Goal: Information Seeking & Learning: Learn about a topic

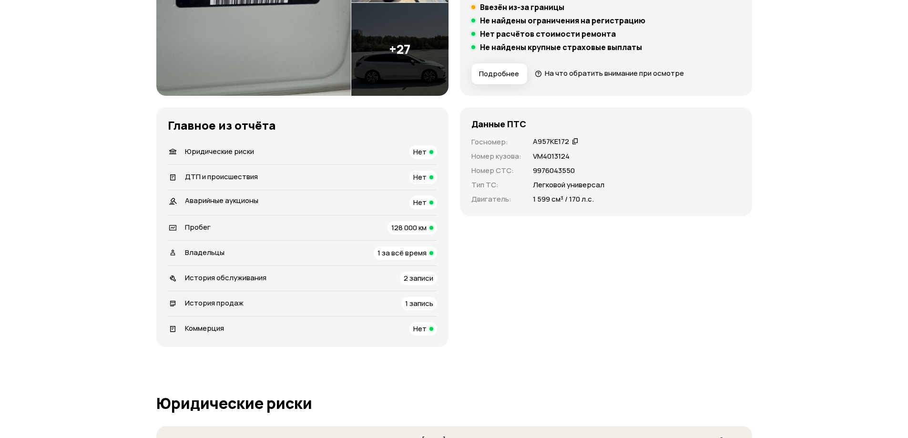
scroll to position [238, 0]
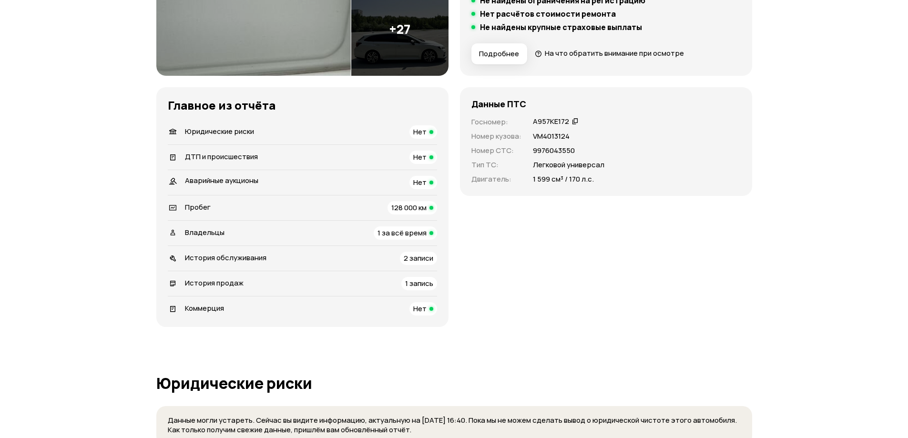
click at [504, 51] on span "Подробнее" at bounding box center [499, 54] width 40 height 10
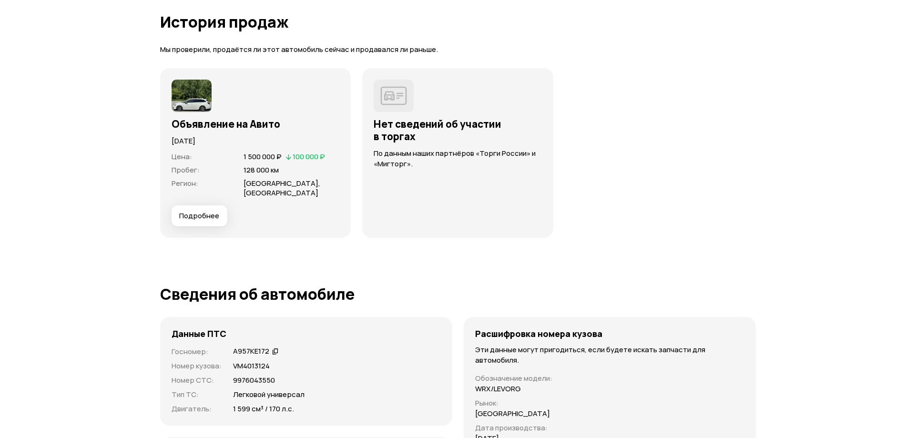
scroll to position [2335, 0]
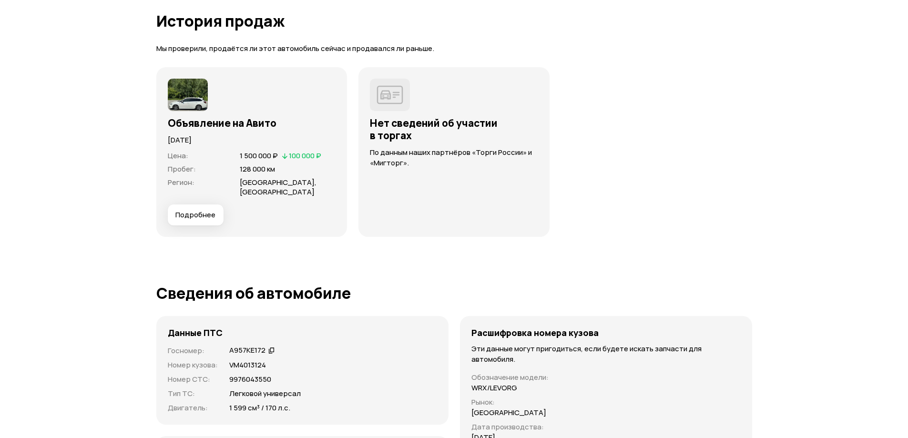
click at [197, 224] on div "Объявление на Авито [DATE] Цена : 1 500 000 ₽   100 000 ₽ Пробег : 128 000 км Р…" at bounding box center [251, 152] width 191 height 170
click at [202, 217] on span "Подробнее" at bounding box center [195, 215] width 40 height 10
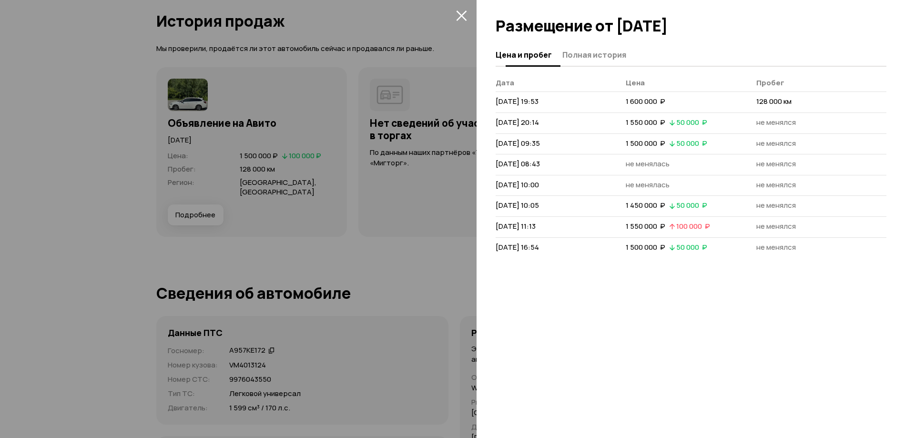
click at [621, 56] on span "Полная история" at bounding box center [594, 55] width 64 height 10
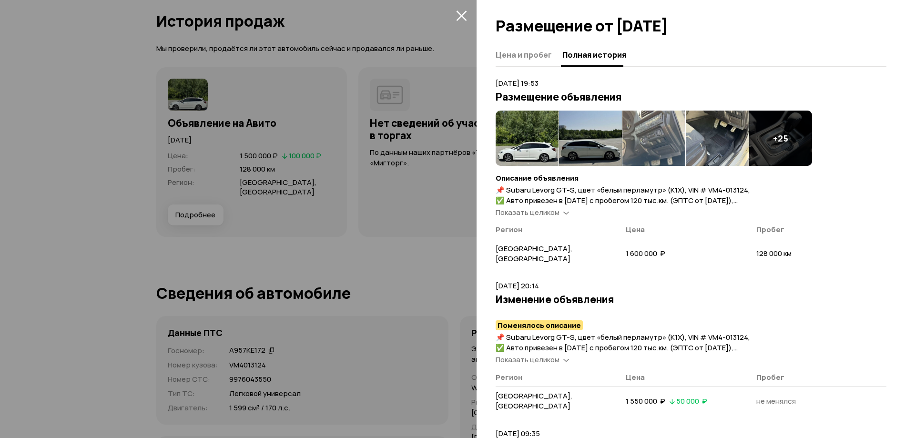
click at [548, 214] on span "Показать целиком" at bounding box center [528, 212] width 64 height 10
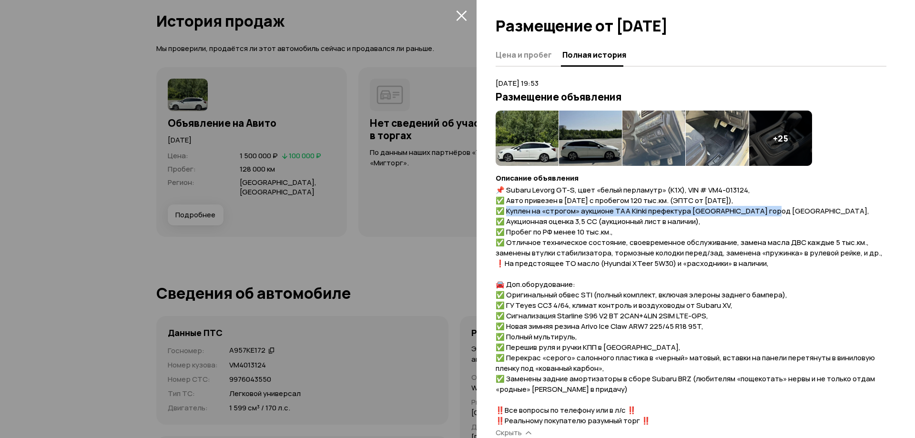
drag, startPoint x: 507, startPoint y: 212, endPoint x: 782, endPoint y: 208, distance: 275.0
click at [782, 208] on p "📌 Subaru Levorg GT-S, цвет «белый перламутр» (K1X), VIN # VM4-013124, ✅ Авто пр…" at bounding box center [691, 305] width 391 height 241
copy span "Куплен на «строгом» аукционе ТАА Kinki префектура [GEOGRAPHIC_DATA] город [GEOG…"
